Goal: Information Seeking & Learning: Learn about a topic

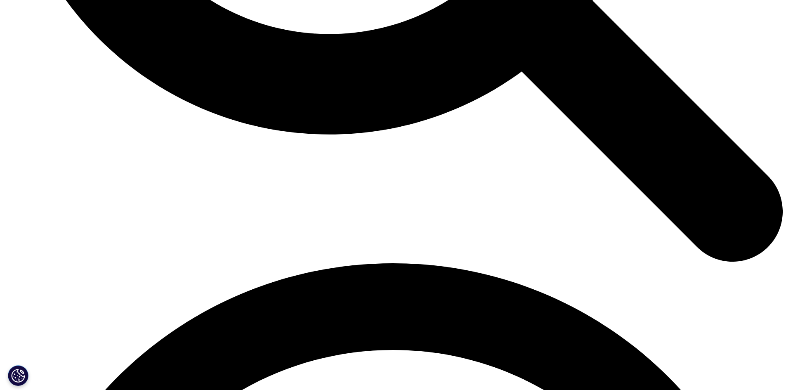
scroll to position [1341, 0]
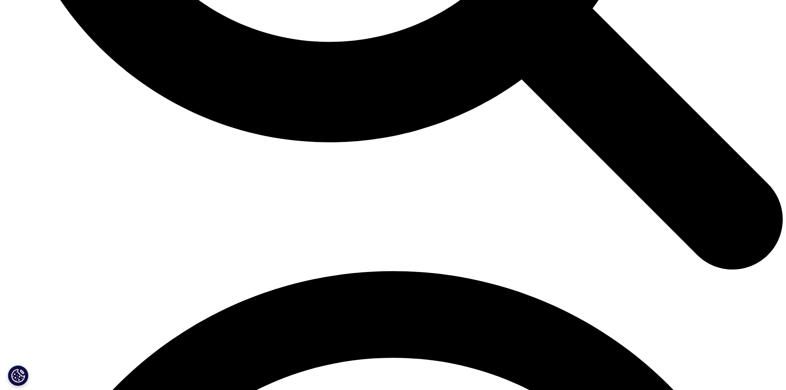
drag, startPoint x: 325, startPoint y: 250, endPoint x: 339, endPoint y: 215, distance: 37.8
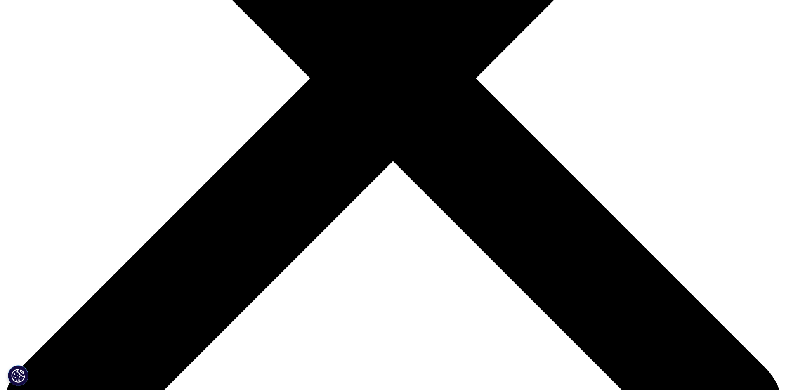
scroll to position [8, 0]
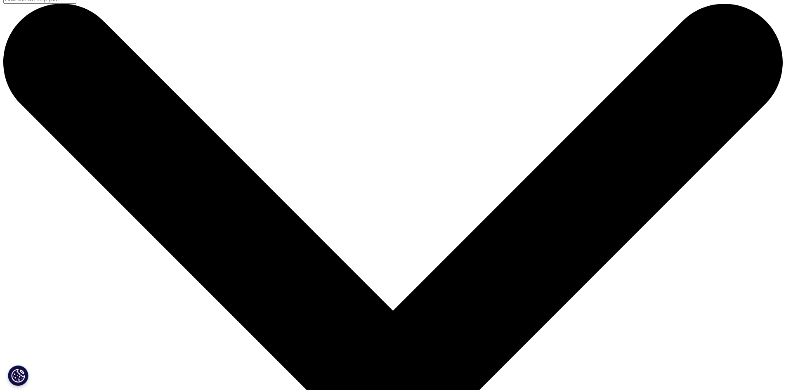
drag, startPoint x: 359, startPoint y: 331, endPoint x: 359, endPoint y: 260, distance: 70.5
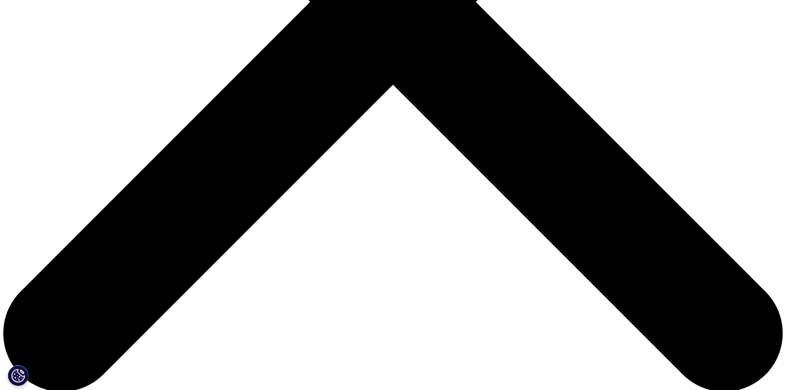
scroll to position [412, 0]
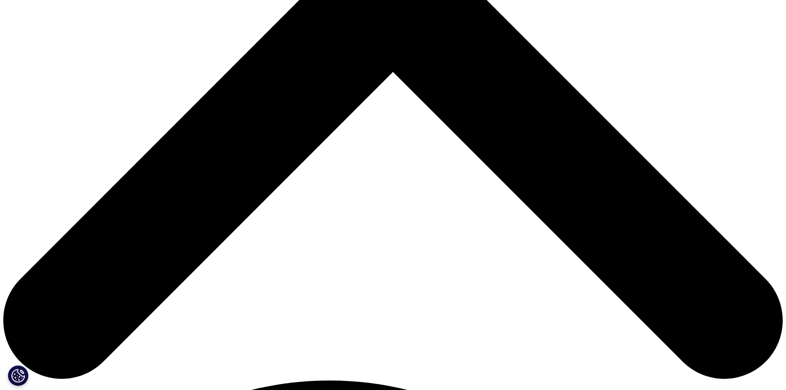
drag, startPoint x: 233, startPoint y: 87, endPoint x: 541, endPoint y: 88, distance: 308.5
drag, startPoint x: 233, startPoint y: 98, endPoint x: 402, endPoint y: 99, distance: 169.1
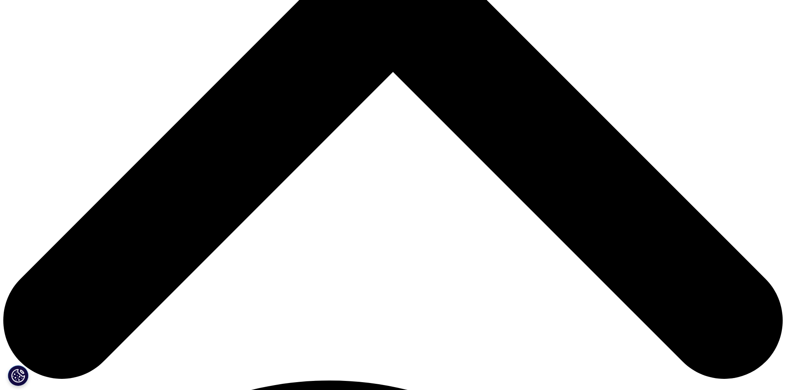
drag, startPoint x: 257, startPoint y: 107, endPoint x: 441, endPoint y: 108, distance: 184.3
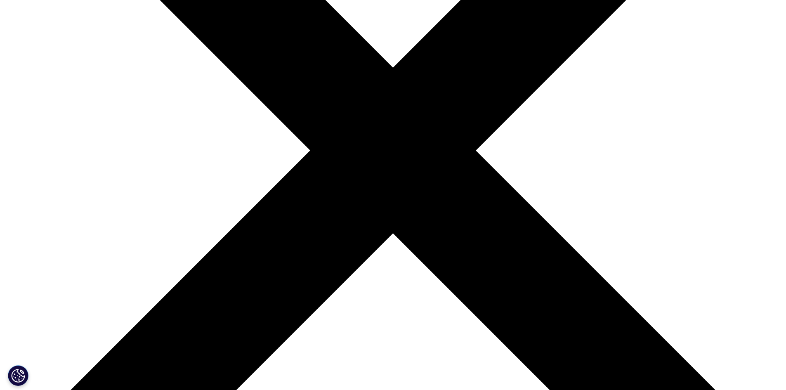
scroll to position [247, 0]
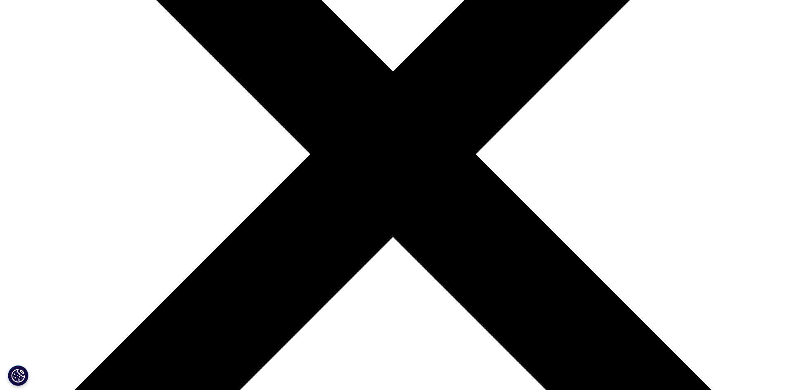
drag, startPoint x: 229, startPoint y: 124, endPoint x: 332, endPoint y: 139, distance: 103.7
drag, startPoint x: 235, startPoint y: 120, endPoint x: 322, endPoint y: 125, distance: 87.2
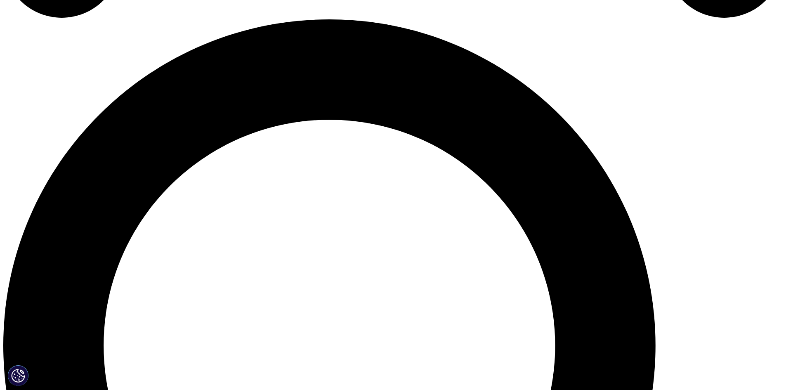
scroll to position [764, 0]
